Goal: Information Seeking & Learning: Find specific fact

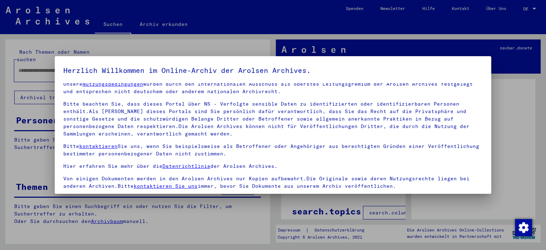
scroll to position [60, 0]
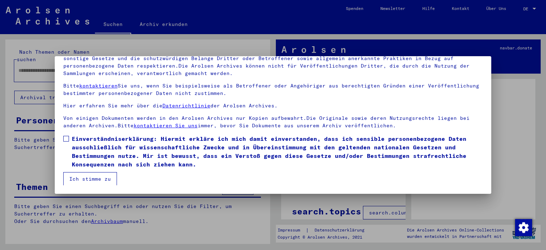
click at [66, 139] on span at bounding box center [66, 139] width 6 height 6
click at [80, 180] on button "Ich stimme zu" at bounding box center [90, 179] width 54 height 14
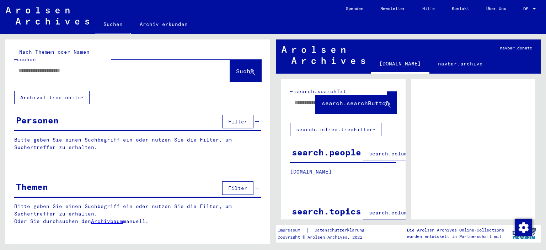
click at [84, 67] on input "text" at bounding box center [115, 70] width 194 height 7
type input "**********"
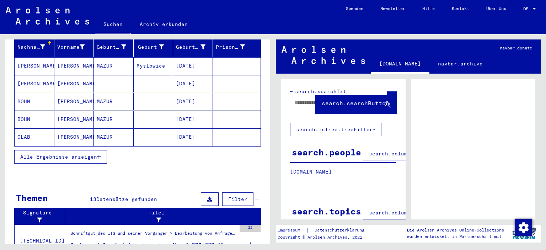
scroll to position [107, 0]
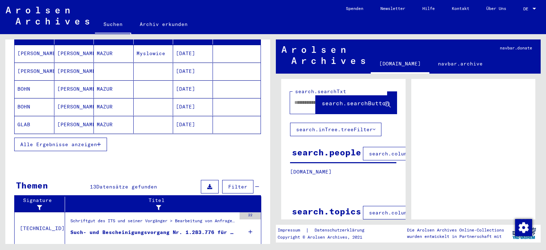
click at [151, 21] on link "Archiv erkunden" at bounding box center [163, 24] width 65 height 17
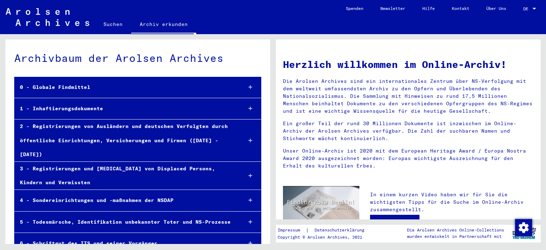
click at [106, 22] on link "Suchen" at bounding box center [113, 24] width 36 height 17
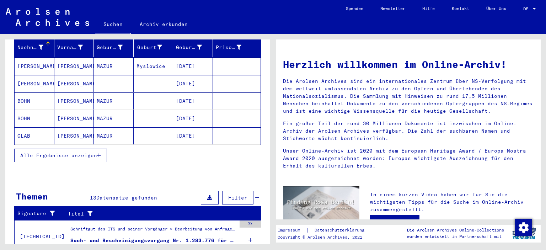
scroll to position [107, 0]
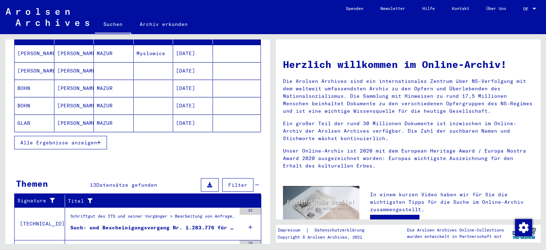
click at [91, 136] on button "Alle Ergebnisse anzeigen" at bounding box center [60, 143] width 93 height 14
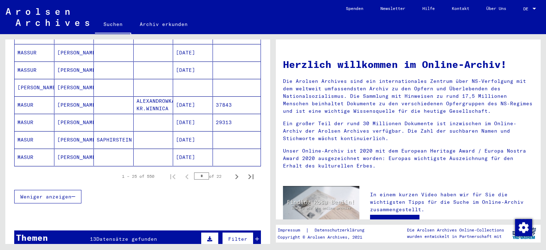
scroll to position [427, 0]
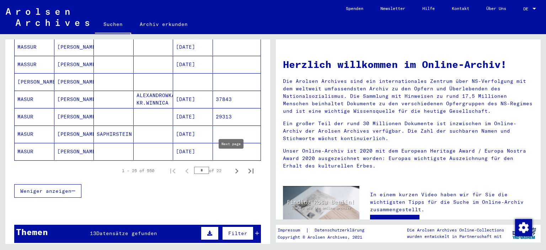
click at [232, 166] on icon "Next page" at bounding box center [237, 171] width 10 height 10
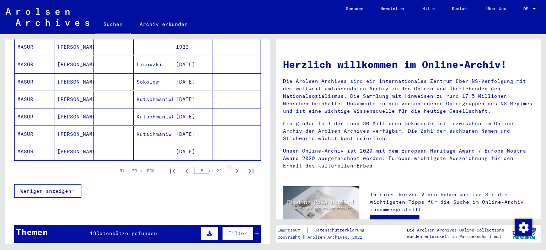
click at [232, 166] on icon "Next page" at bounding box center [237, 171] width 10 height 10
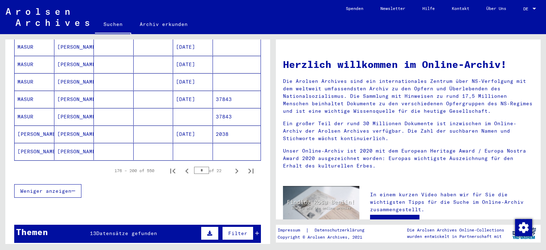
click at [232, 166] on icon "Next page" at bounding box center [237, 171] width 10 height 10
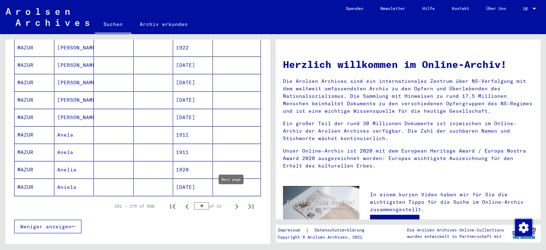
click at [232, 202] on icon "Next page" at bounding box center [237, 207] width 10 height 10
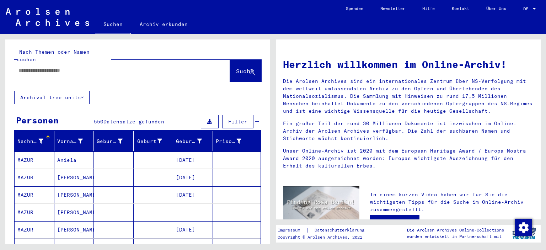
scroll to position [0, 0]
click at [26, 152] on mat-cell "MAZUR" at bounding box center [35, 159] width 40 height 17
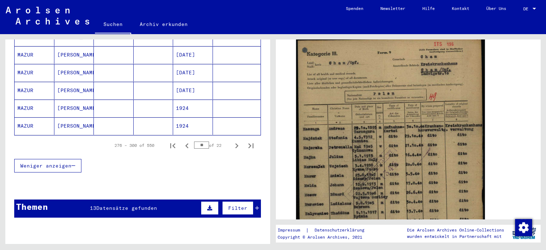
scroll to position [462, 0]
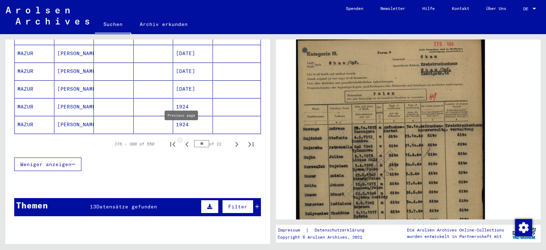
click at [182, 139] on icon "Previous page" at bounding box center [187, 144] width 10 height 10
type input "**"
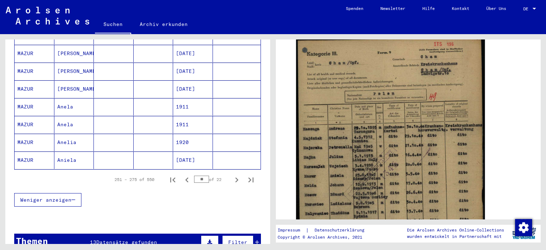
click at [23, 134] on mat-cell "MAZUR" at bounding box center [35, 142] width 40 height 17
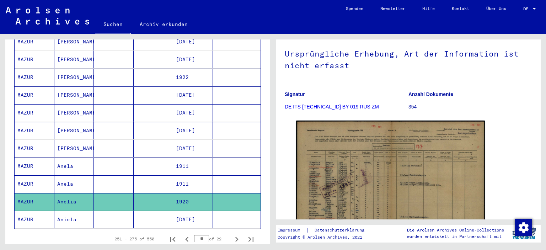
scroll to position [427, 0]
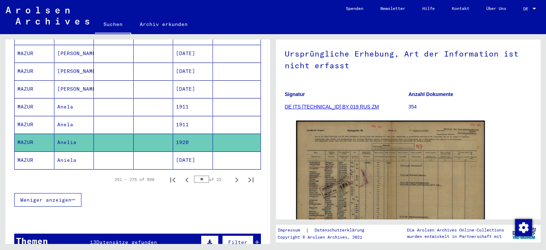
click at [76, 193] on button "Weniger anzeigen" at bounding box center [47, 200] width 67 height 14
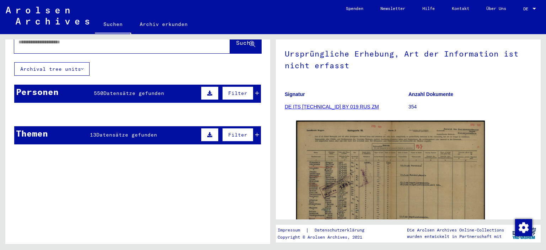
scroll to position [0, 0]
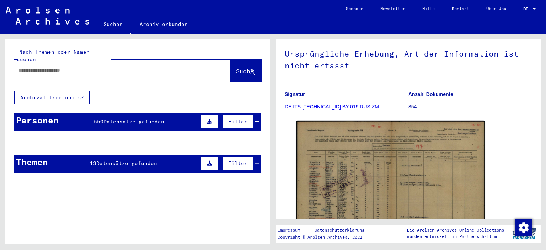
click at [76, 67] on input "text" at bounding box center [115, 70] width 194 height 7
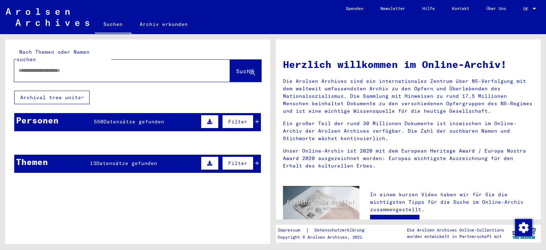
click at [60, 67] on input "text" at bounding box center [113, 70] width 190 height 7
click at [236, 68] on span "Suche" at bounding box center [245, 71] width 18 height 7
click at [230, 60] on button "Suche" at bounding box center [245, 71] width 31 height 22
click at [244, 68] on span "Suche" at bounding box center [245, 71] width 18 height 7
click at [146, 63] on div "**********" at bounding box center [111, 71] width 194 height 16
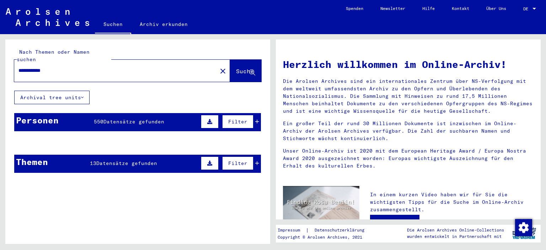
click at [21, 67] on input "**********" at bounding box center [113, 70] width 190 height 7
type input "**********"
click at [240, 68] on span "Suche" at bounding box center [245, 71] width 18 height 7
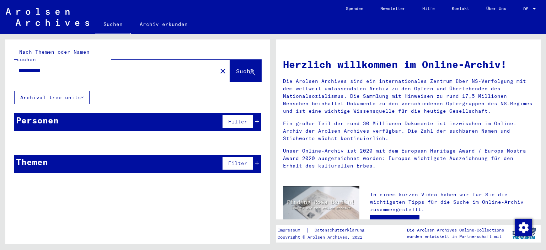
click at [247, 68] on span "Suche" at bounding box center [245, 71] width 18 height 7
